Goal: Use online tool/utility

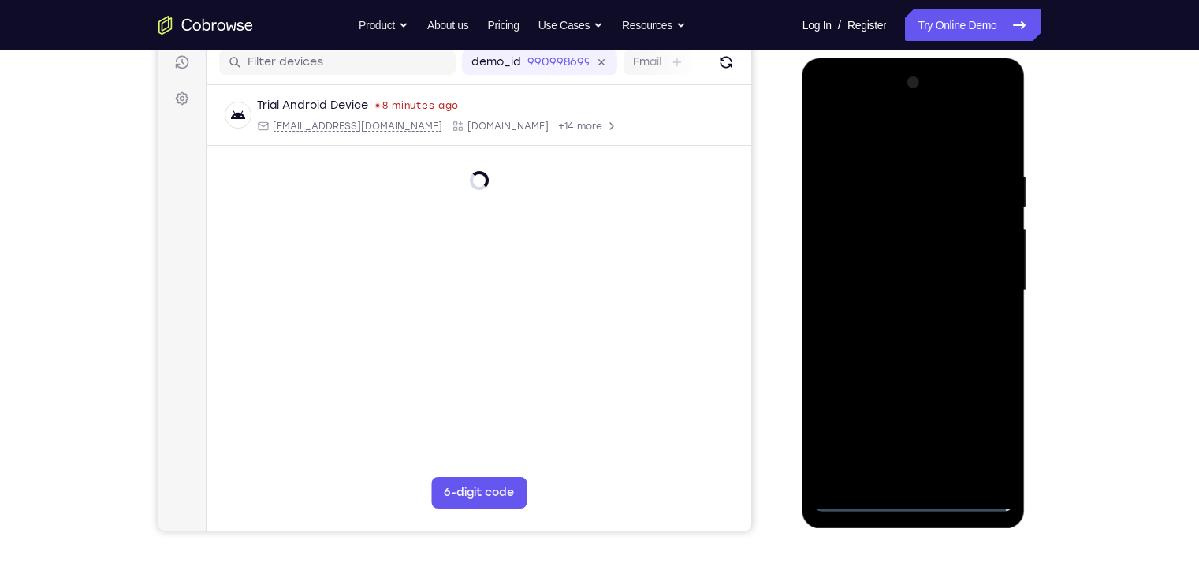
click at [977, 422] on div at bounding box center [913, 290] width 199 height 441
click at [918, 501] on div at bounding box center [913, 290] width 199 height 441
click at [917, 496] on div at bounding box center [913, 290] width 199 height 441
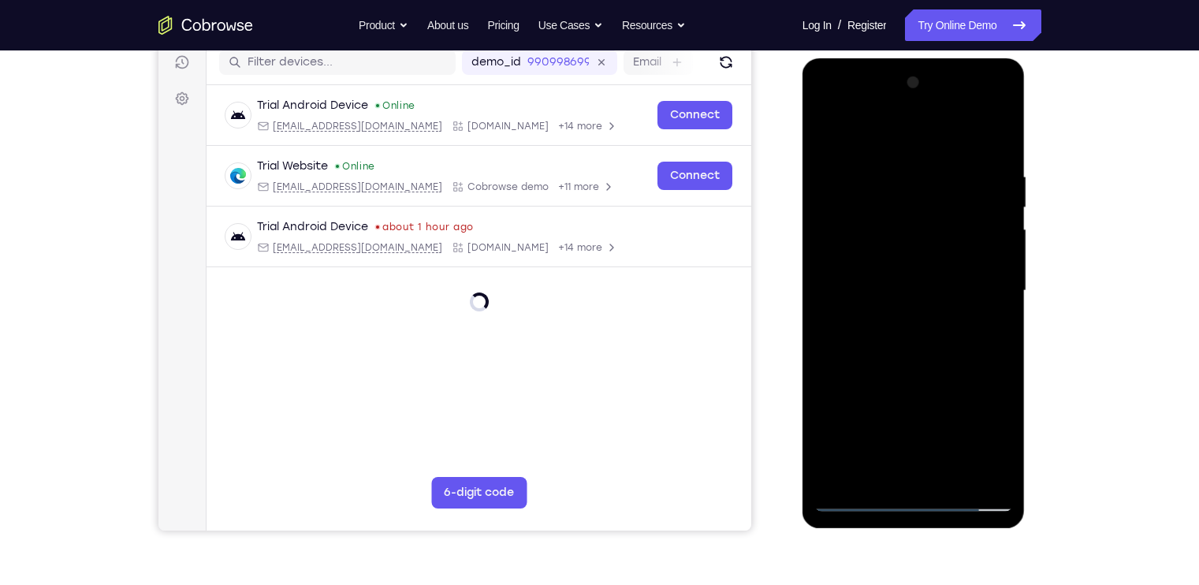
click at [978, 430] on div at bounding box center [913, 290] width 199 height 441
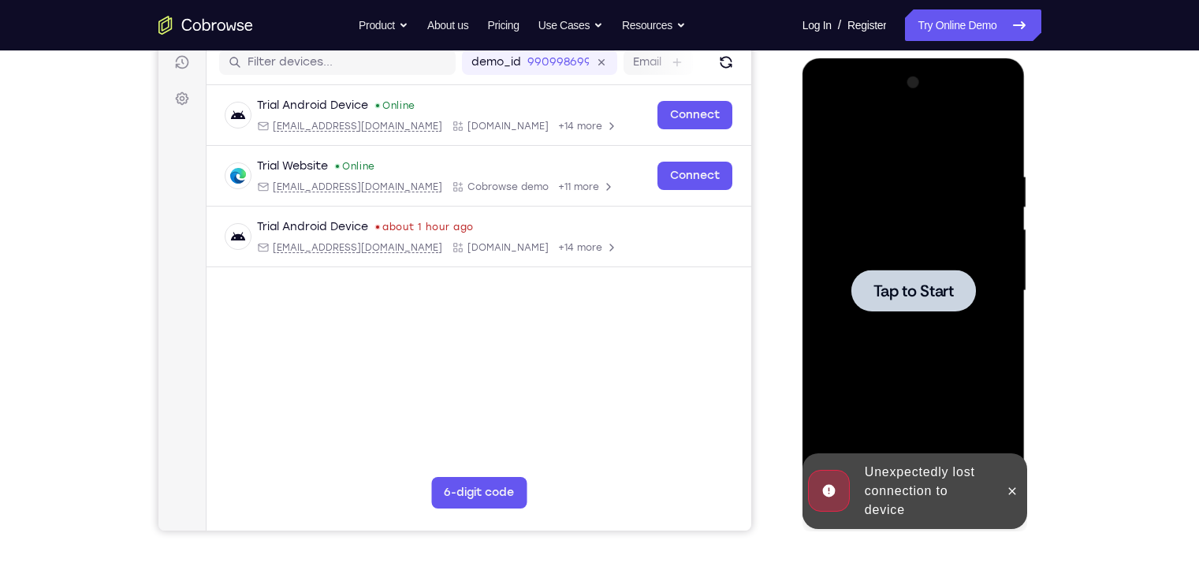
click at [940, 285] on span "Tap to Start" at bounding box center [913, 291] width 80 height 16
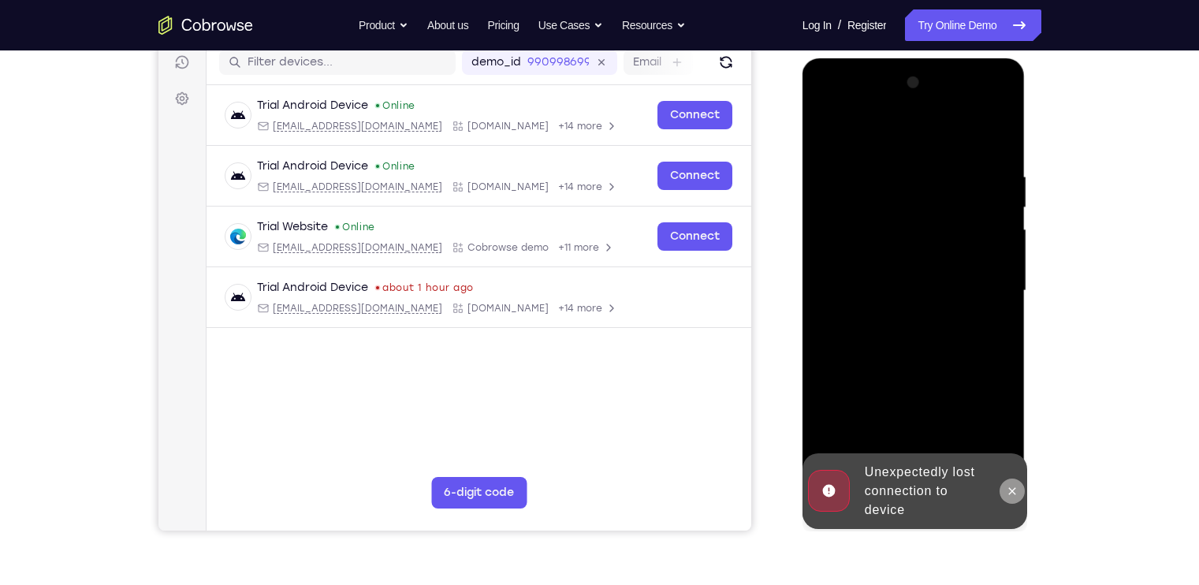
click at [1014, 490] on icon at bounding box center [1012, 491] width 13 height 13
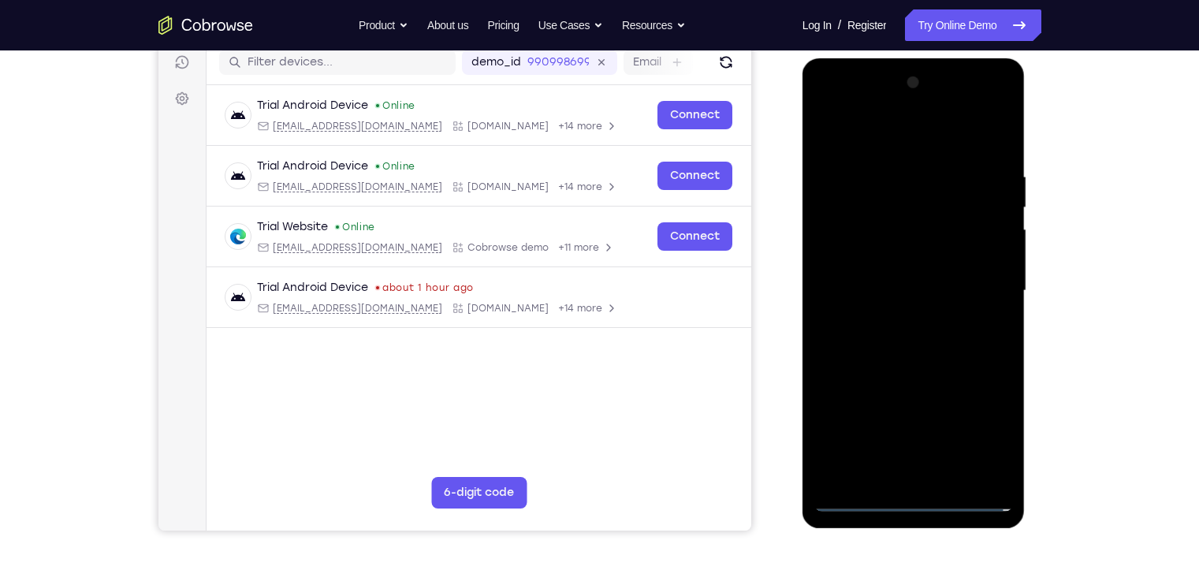
click at [918, 490] on div at bounding box center [913, 290] width 199 height 441
click at [918, 501] on div at bounding box center [913, 290] width 199 height 441
